Goal: Information Seeking & Learning: Check status

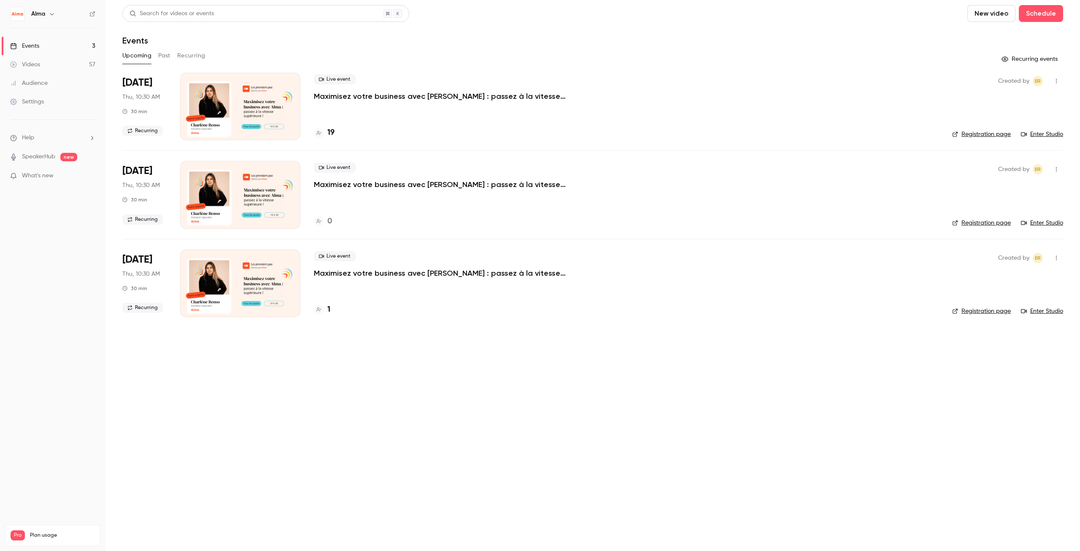
click at [162, 56] on button "Past" at bounding box center [164, 56] width 12 height 14
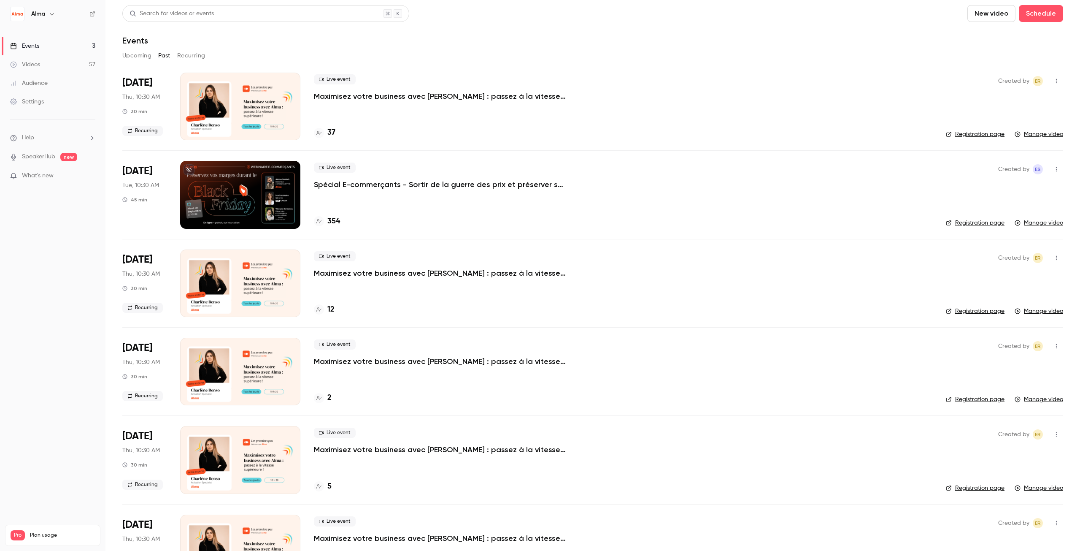
click at [389, 181] on p "Spécial E-commerçants - Sortir de la guerre des prix et préserver ses marges pe…" at bounding box center [440, 184] width 253 height 10
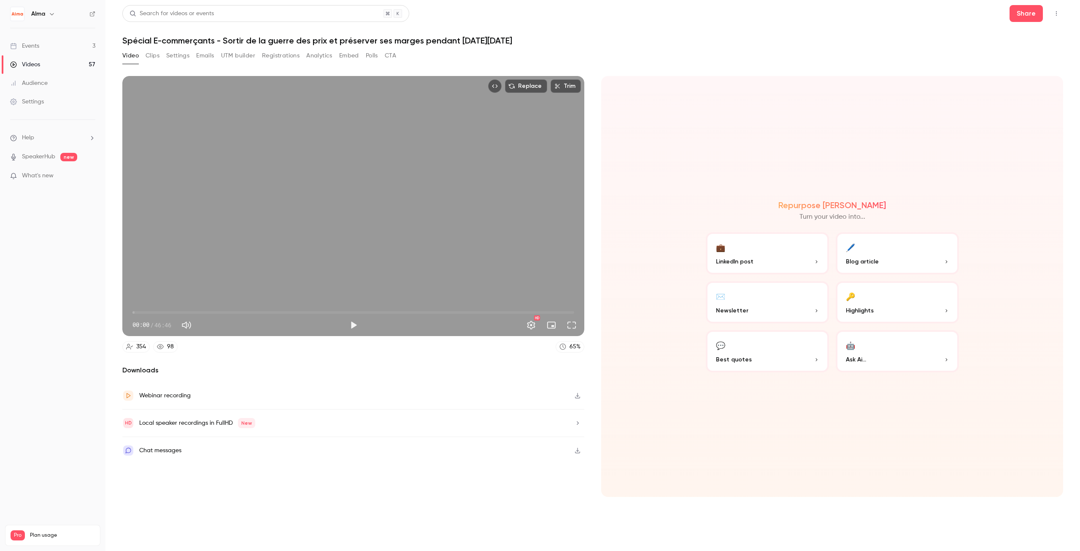
click at [285, 57] on button "Registrations" at bounding box center [281, 56] width 38 height 14
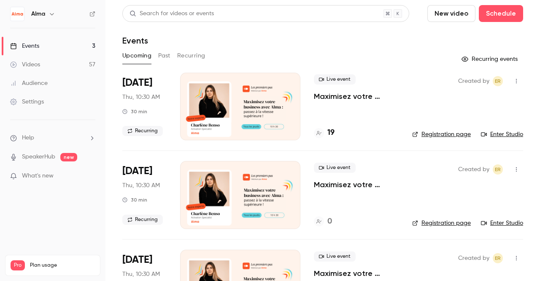
click at [165, 57] on button "Past" at bounding box center [164, 56] width 12 height 14
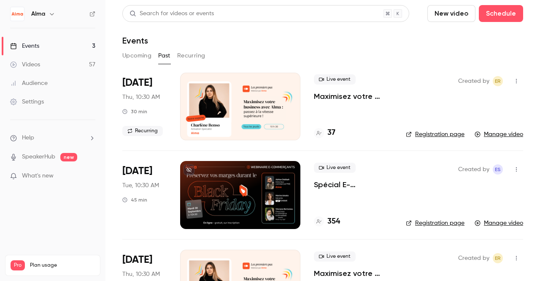
click at [332, 180] on p "Spécial E-commerçants - Sortir de la guerre des prix et préserver ses marges pe…" at bounding box center [353, 184] width 78 height 10
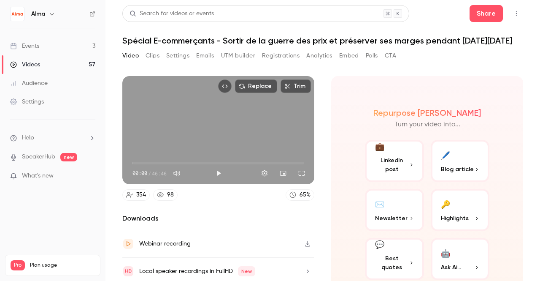
click at [277, 54] on button "Registrations" at bounding box center [281, 56] width 38 height 14
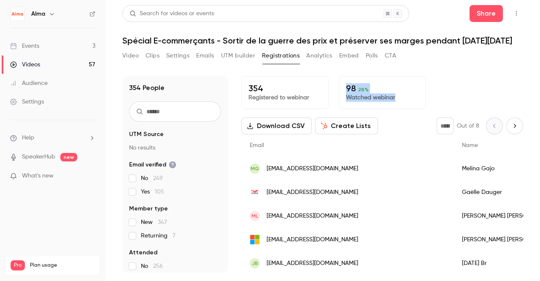
drag, startPoint x: 344, startPoint y: 88, endPoint x: 395, endPoint y: 98, distance: 51.6
click at [395, 98] on div "98 28 % Watched webinar" at bounding box center [382, 92] width 87 height 33
click at [395, 98] on p "Watched webinar" at bounding box center [382, 97] width 73 height 8
drag, startPoint x: 393, startPoint y: 97, endPoint x: 340, endPoint y: 87, distance: 54.2
click at [340, 87] on div "98 28 % Watched webinar" at bounding box center [382, 92] width 87 height 33
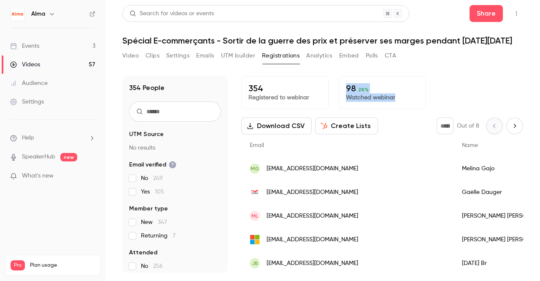
click at [340, 87] on div "98 28 % Watched webinar" at bounding box center [382, 92] width 87 height 33
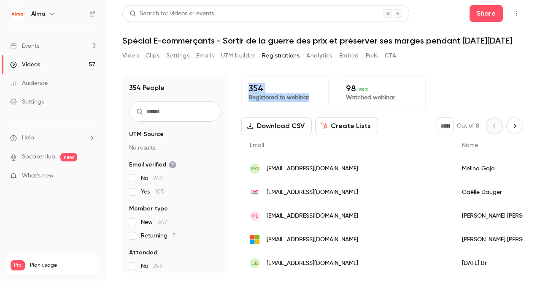
drag, startPoint x: 311, startPoint y: 97, endPoint x: 248, endPoint y: 85, distance: 64.1
click at [248, 85] on div "354 Registered to webinar" at bounding box center [284, 92] width 87 height 33
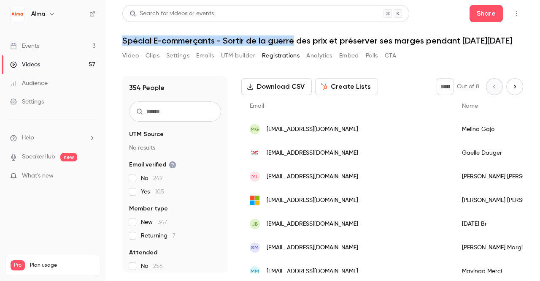
drag, startPoint x: 294, startPoint y: 40, endPoint x: 124, endPoint y: 36, distance: 170.1
click at [124, 36] on h1 "Spécial E-commerçants - Sortir de la guerre des prix et préserver ses marges pe…" at bounding box center [322, 40] width 401 height 10
